Goal: Task Accomplishment & Management: Complete application form

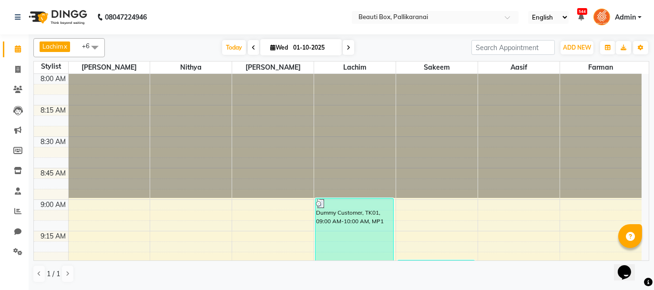
scroll to position [1240, 0]
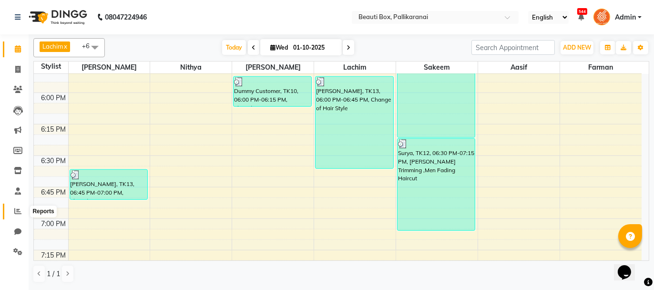
click at [15, 211] on icon at bounding box center [17, 210] width 7 height 7
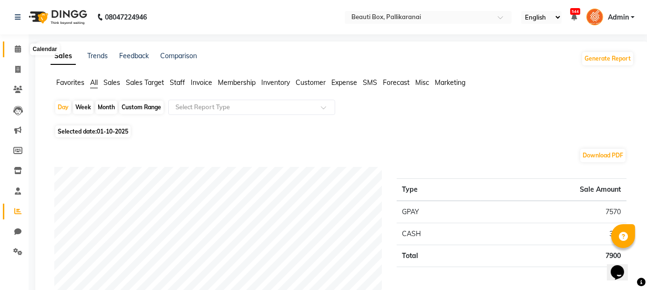
click at [15, 47] on icon at bounding box center [18, 48] width 6 height 7
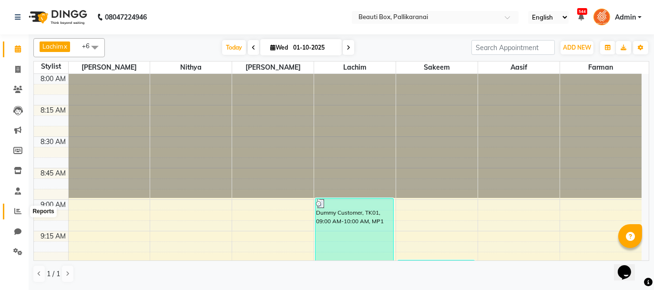
click at [18, 212] on icon at bounding box center [17, 210] width 7 height 7
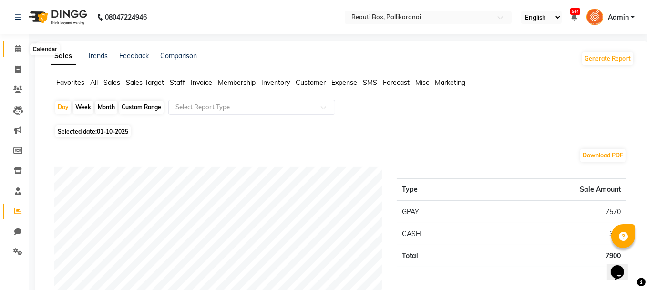
click at [18, 48] on icon at bounding box center [18, 48] width 6 height 7
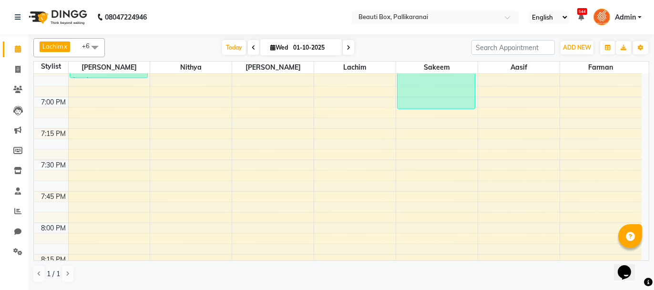
scroll to position [1361, 0]
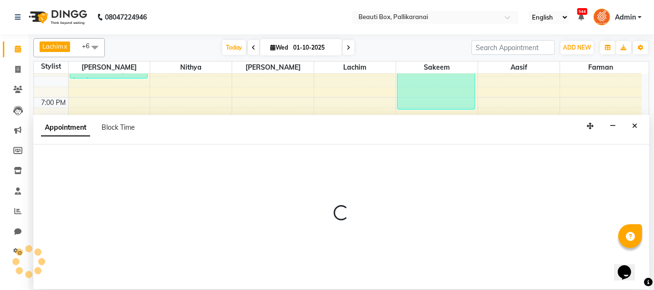
select select "7616"
select select "1200"
select select "tentative"
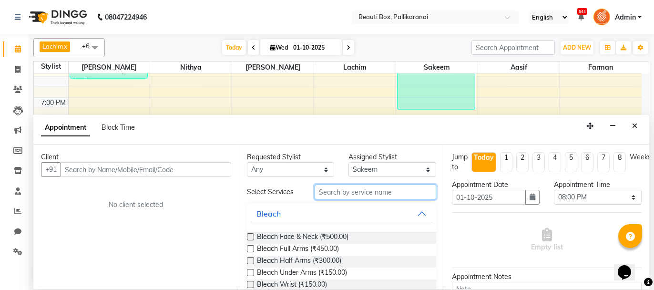
click at [329, 191] on input "text" at bounding box center [376, 192] width 122 height 15
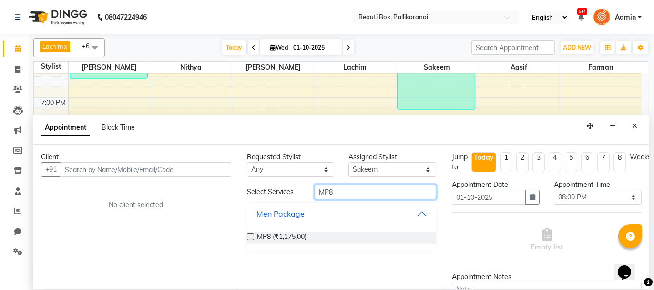
type input "MP8"
click at [250, 236] on label at bounding box center [250, 236] width 7 height 7
click at [250, 236] on input "checkbox" at bounding box center [250, 238] width 6 height 6
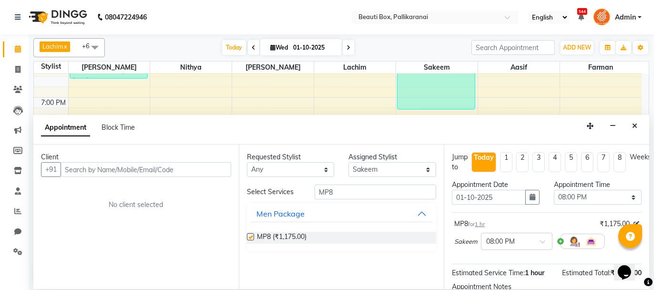
checkbox input "false"
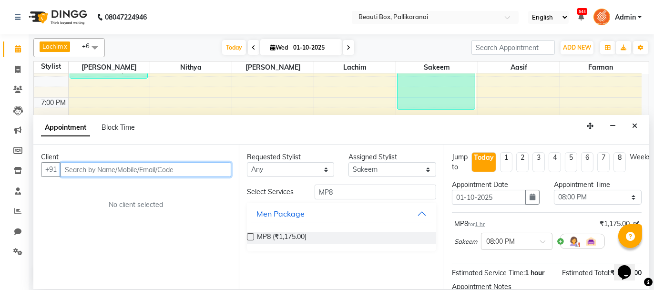
click at [191, 169] on input "text" at bounding box center [146, 169] width 171 height 15
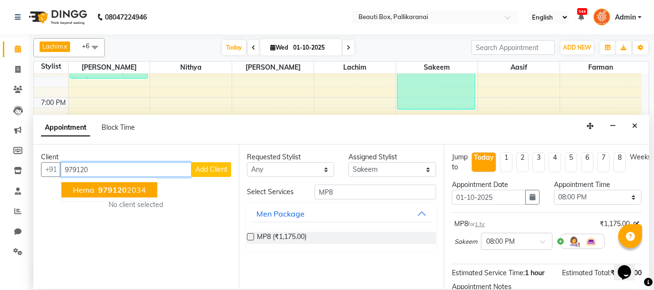
click at [135, 188] on ngb-highlight "979120 2034" at bounding box center [121, 190] width 50 height 10
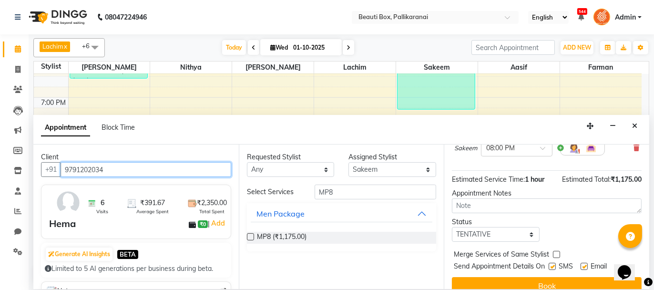
scroll to position [105, 0]
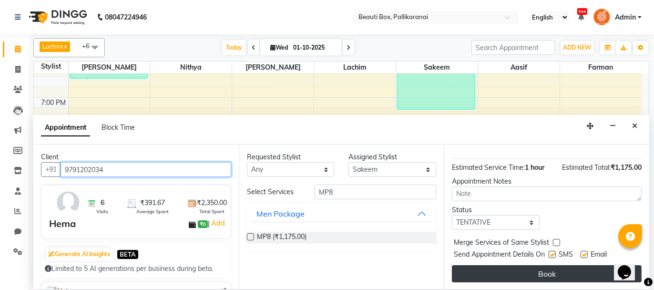
type input "9791202034"
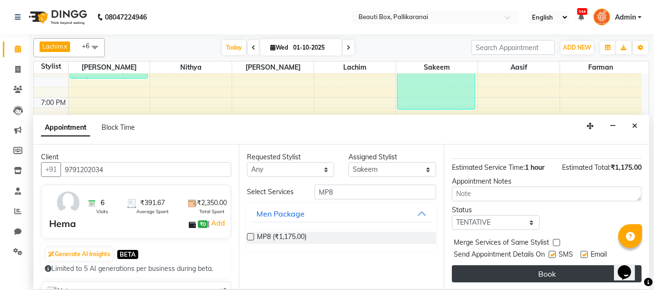
click at [572, 269] on button "Book" at bounding box center [547, 273] width 190 height 17
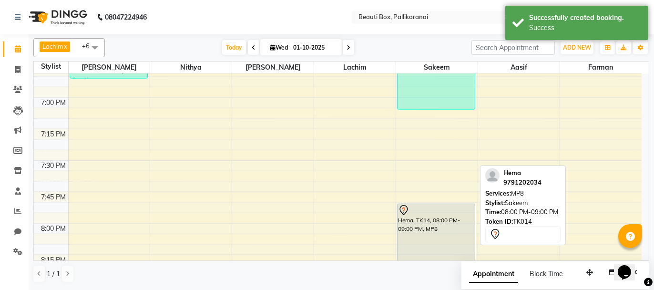
click at [417, 215] on div "Hema, TK14, 08:00 PM-09:00 PM, MP8" at bounding box center [437, 265] width 78 height 123
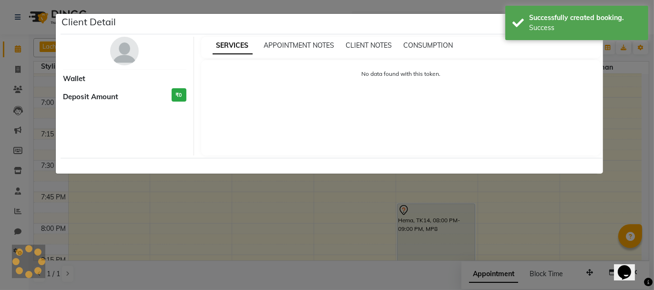
select select "7"
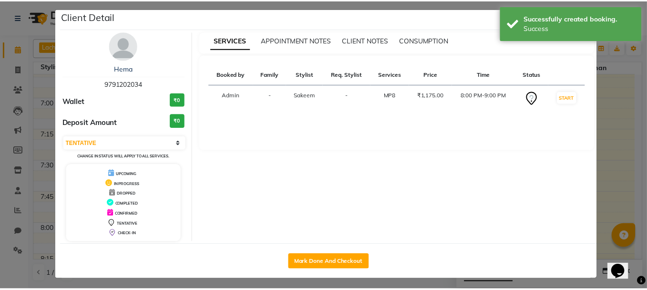
scroll to position [7, 0]
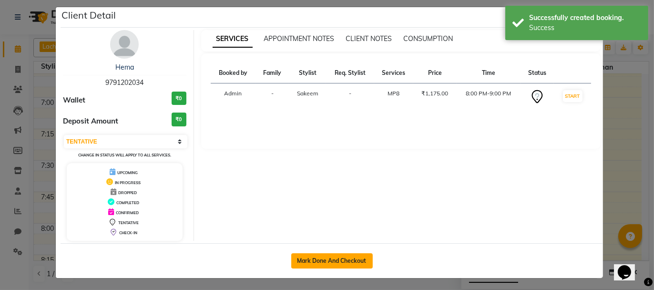
click at [332, 256] on button "Mark Done And Checkout" at bounding box center [332, 260] width 82 height 15
select select "service"
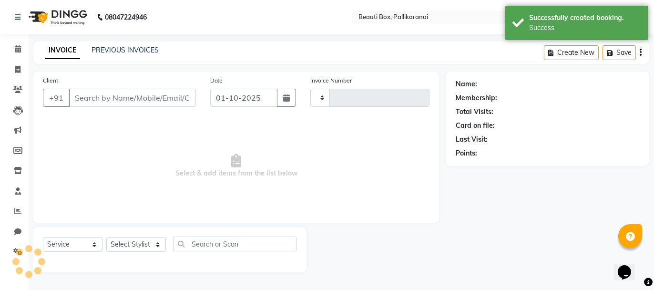
type input "2903"
select select "11"
type input "9791202034"
select select "7616"
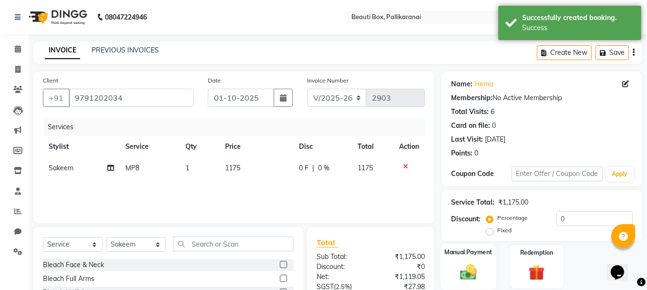
click at [485, 270] on div "Manual Payment" at bounding box center [469, 266] width 56 height 45
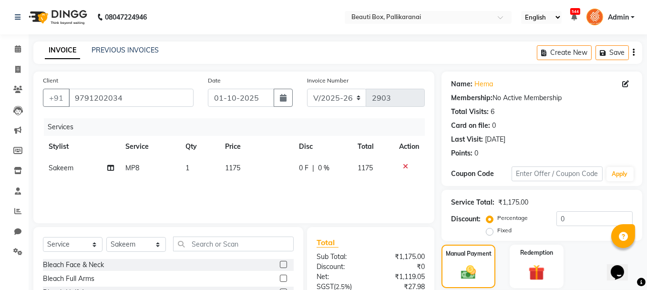
scroll to position [93, 0]
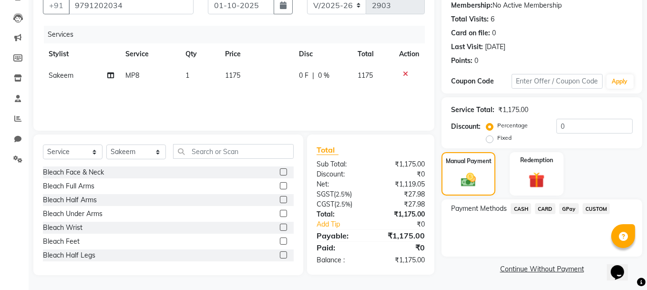
click at [572, 206] on span "GPay" at bounding box center [569, 208] width 20 height 11
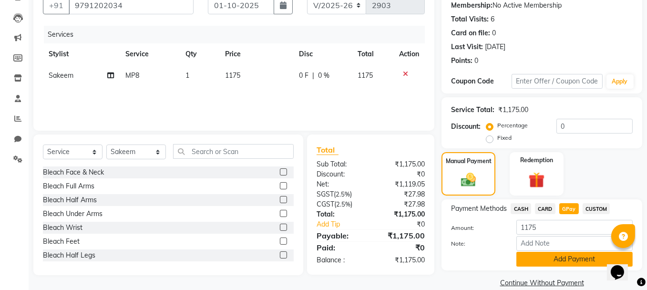
click at [560, 255] on button "Add Payment" at bounding box center [575, 259] width 116 height 15
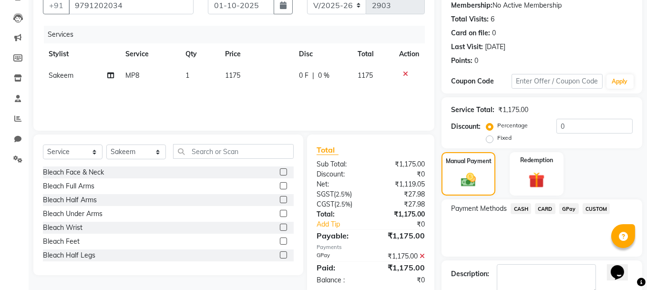
scroll to position [145, 0]
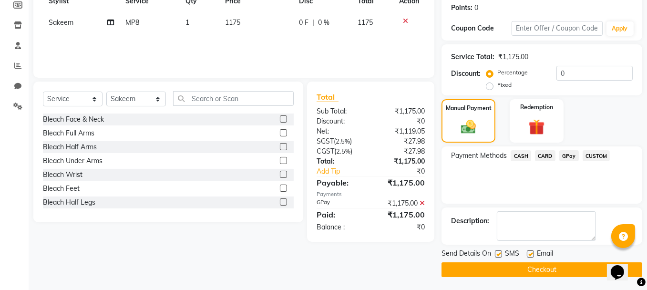
click at [563, 268] on button "Checkout" at bounding box center [542, 269] width 201 height 15
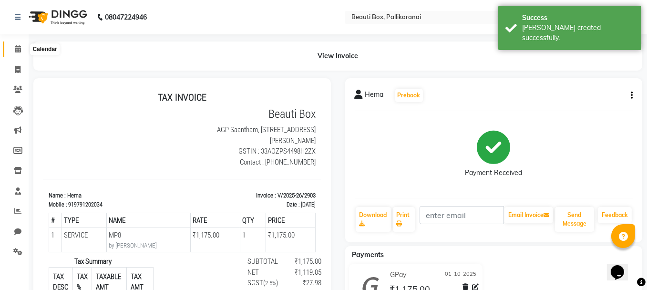
click at [16, 49] on icon at bounding box center [18, 48] width 6 height 7
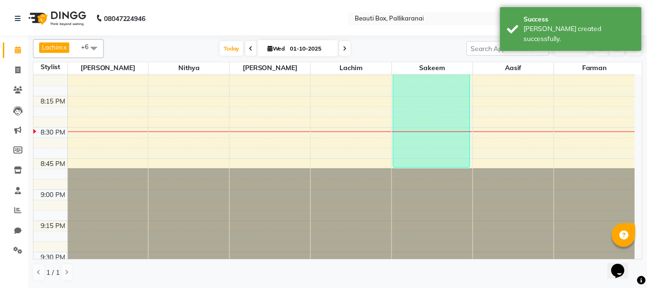
scroll to position [1526, 0]
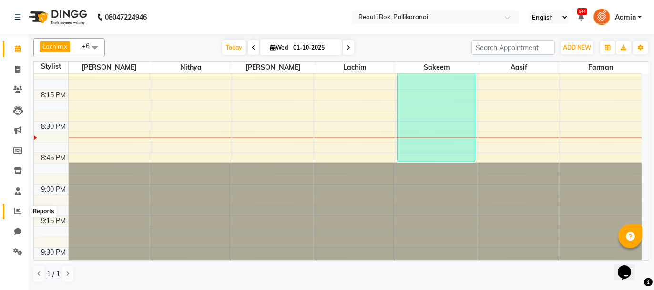
click at [17, 209] on icon at bounding box center [17, 210] width 7 height 7
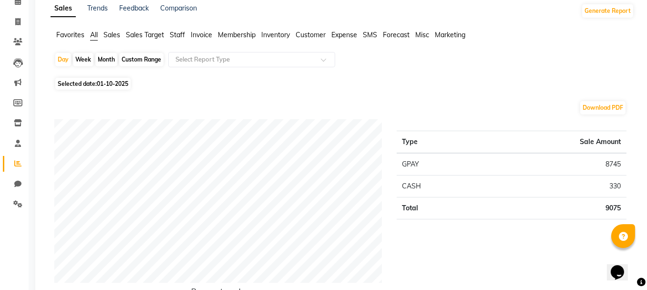
scroll to position [95, 0]
